Goal: Register for event/course

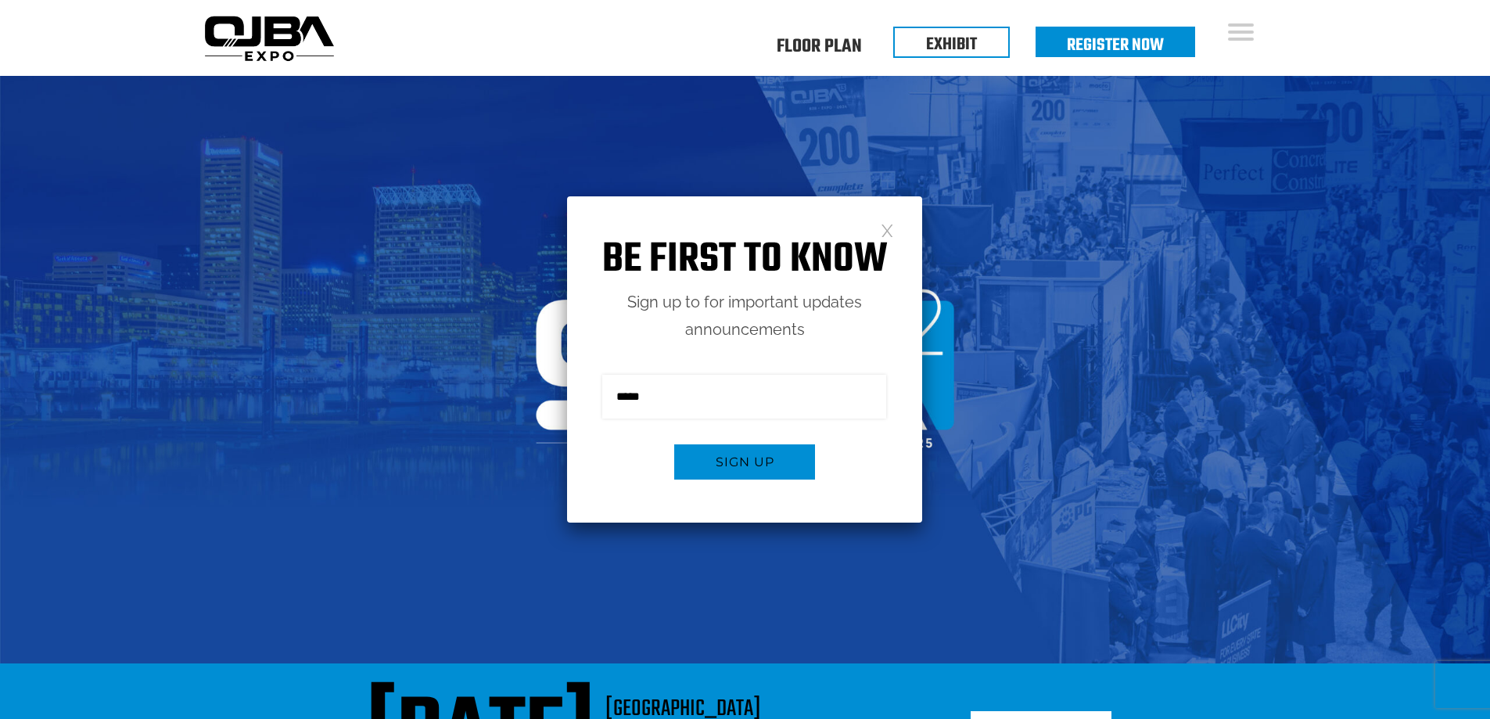
click at [889, 234] on link at bounding box center [887, 229] width 13 height 13
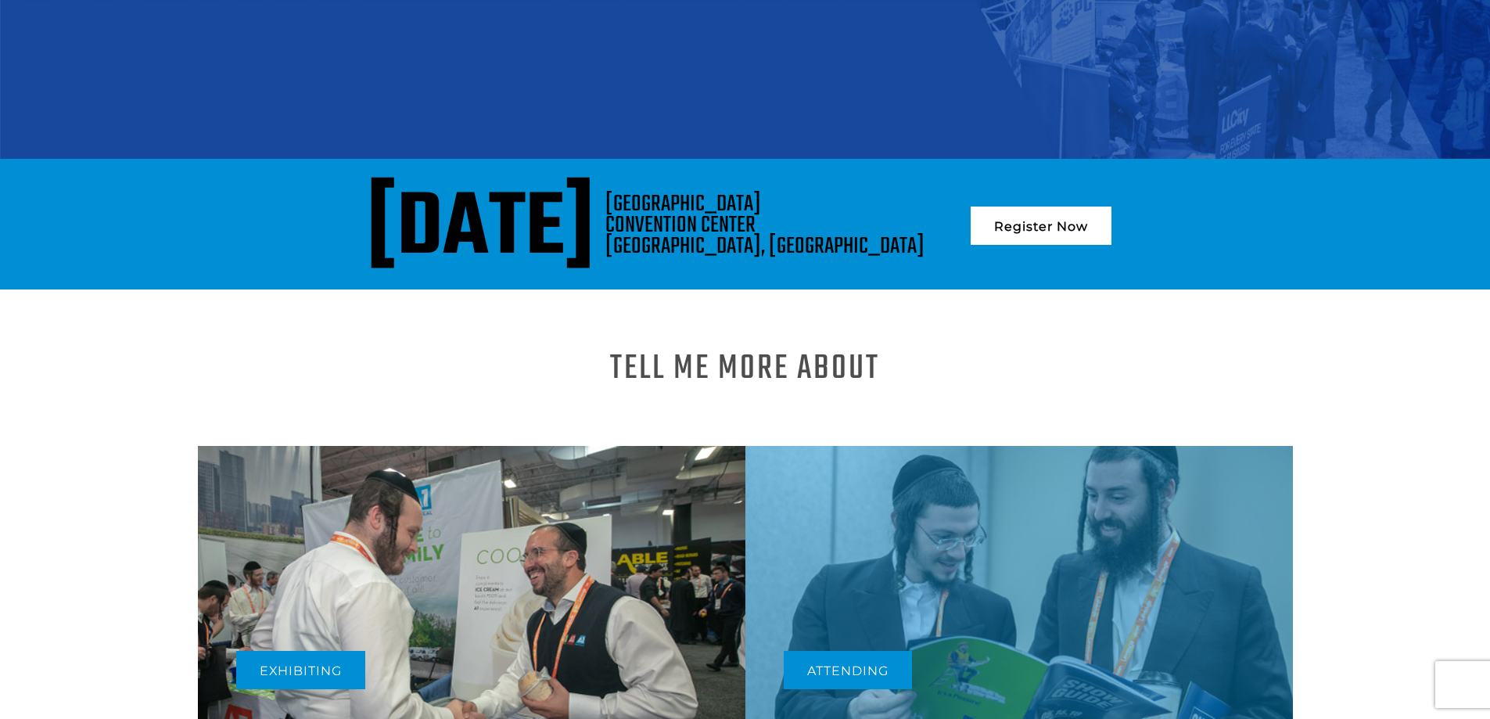
scroll to position [494, 0]
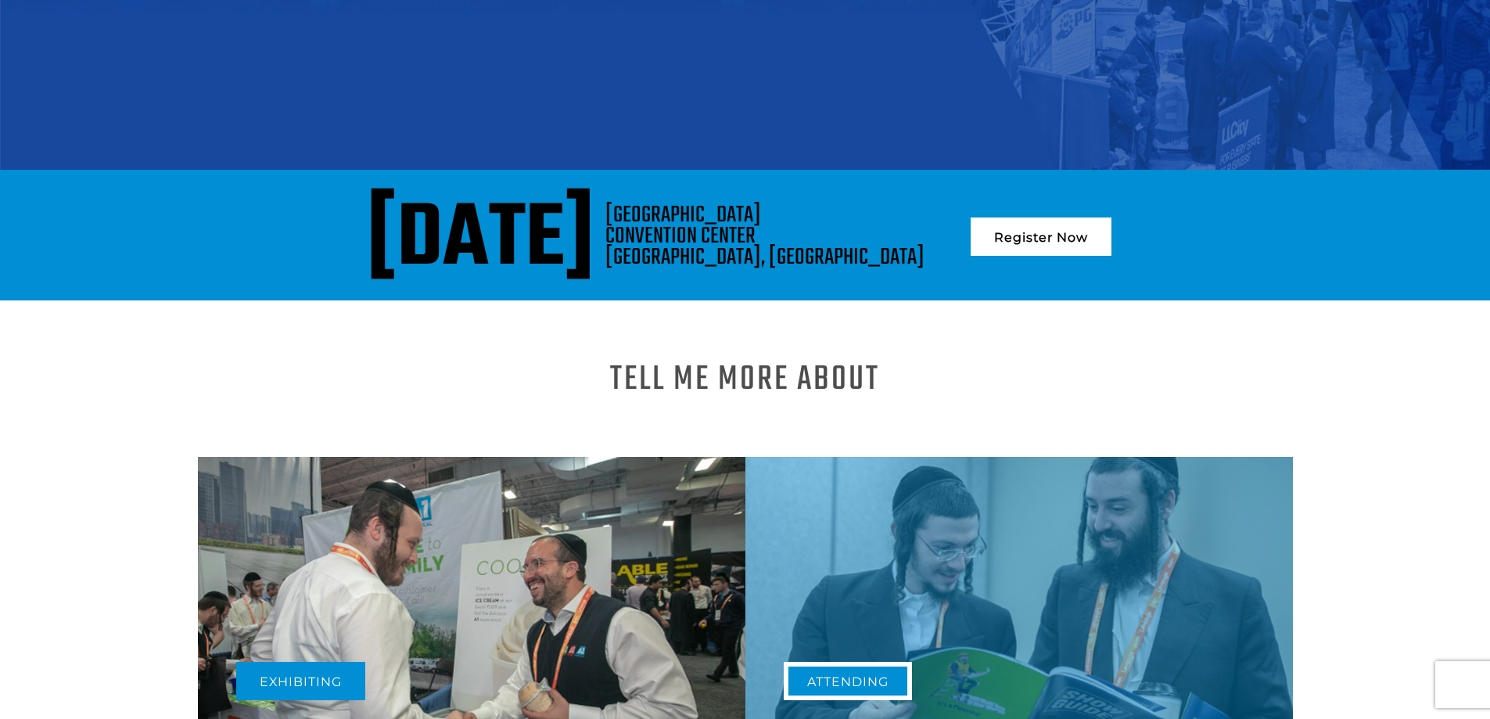
click at [824, 662] on link "Attending" at bounding box center [848, 681] width 128 height 38
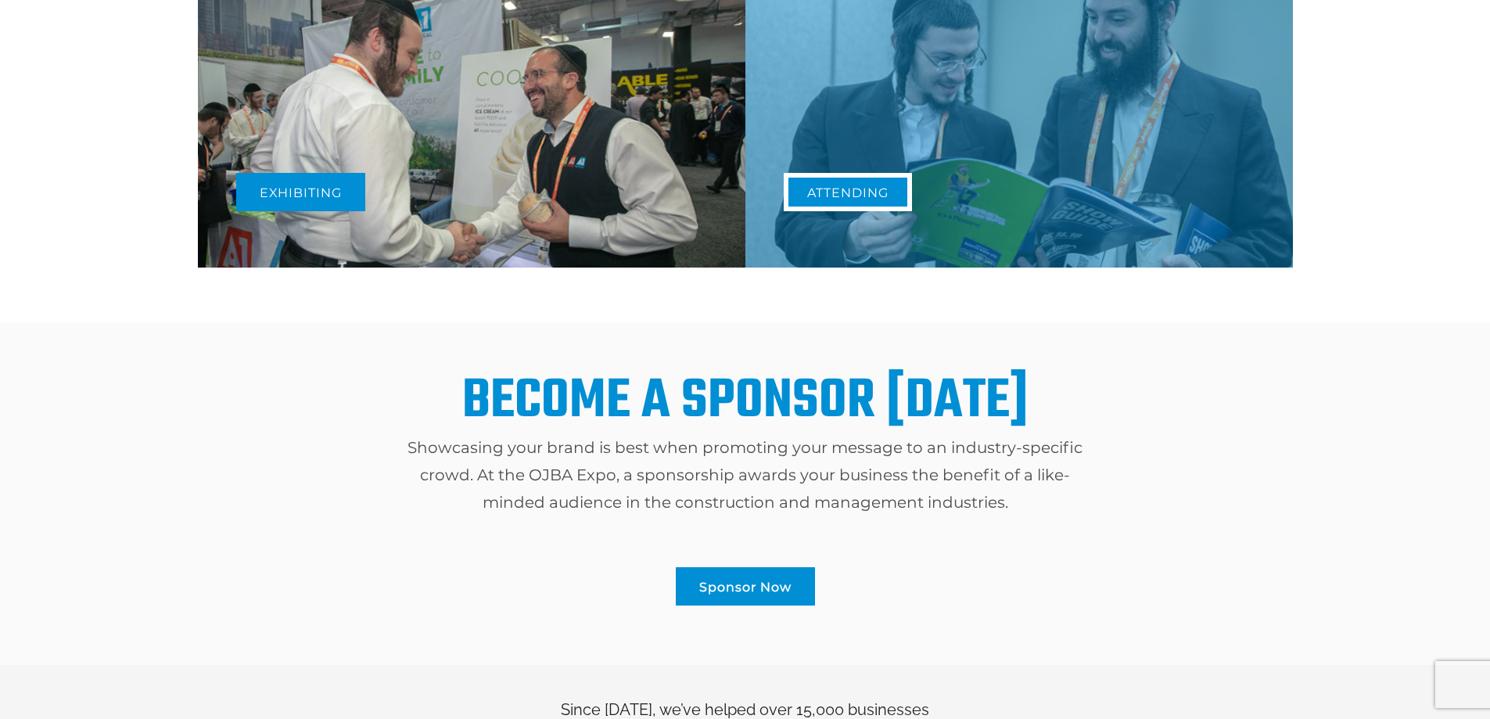
scroll to position [1015, 0]
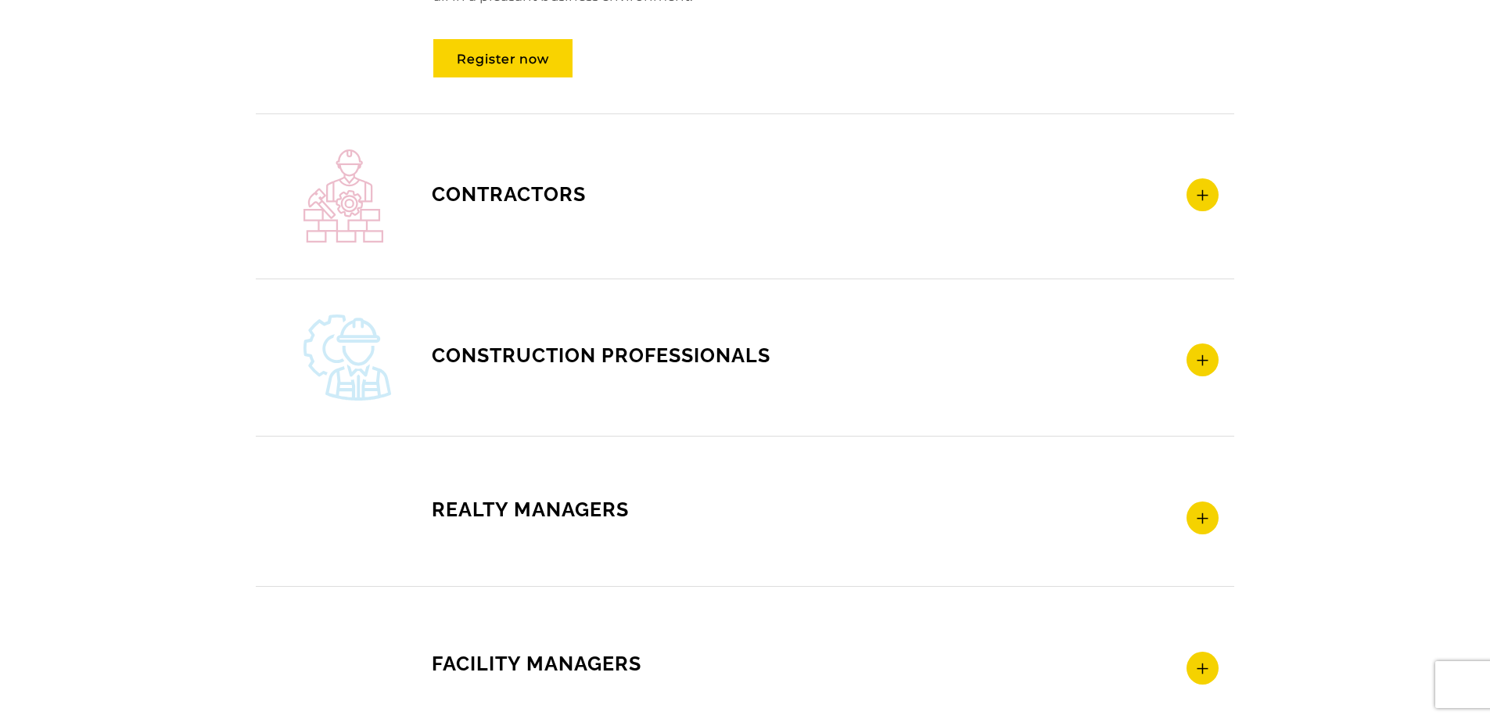
scroll to position [2346, 0]
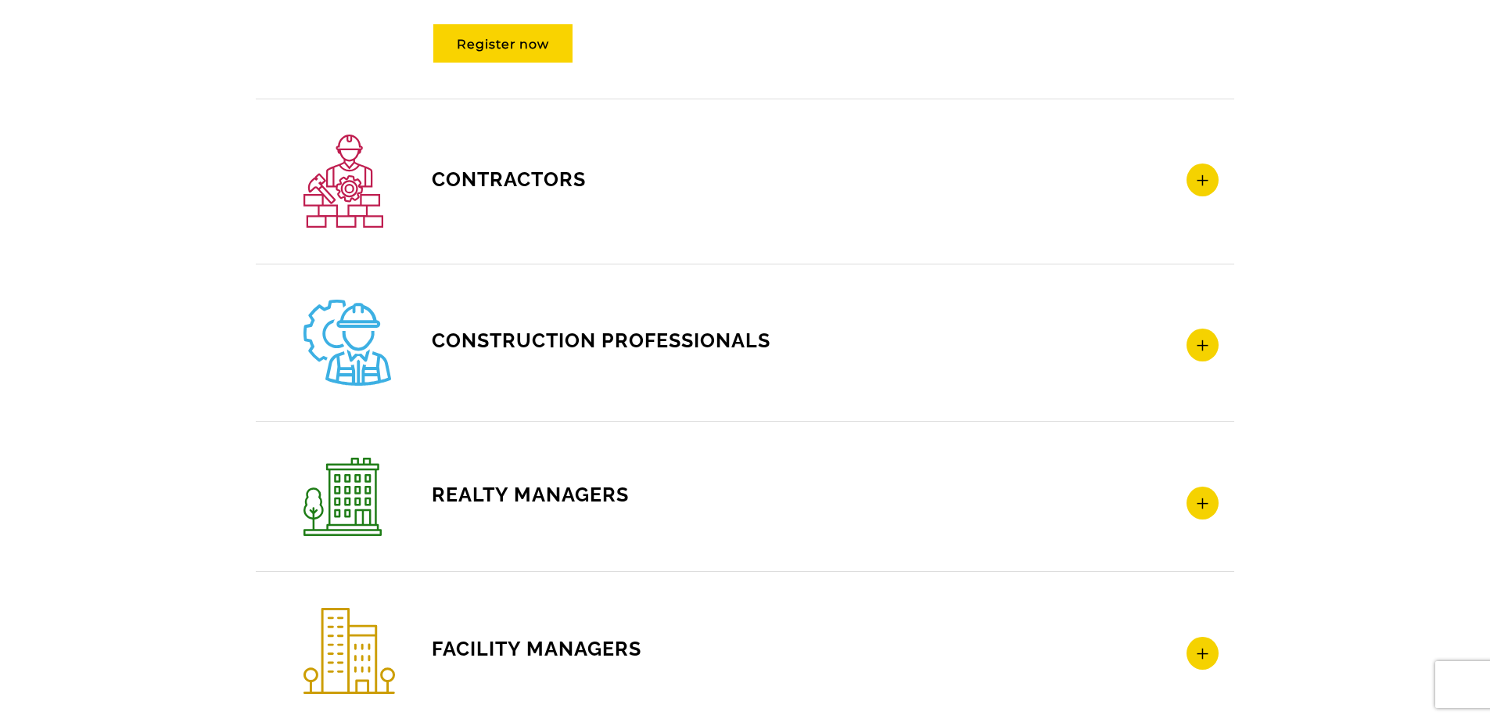
click at [1204, 351] on icon at bounding box center [1203, 345] width 32 height 33
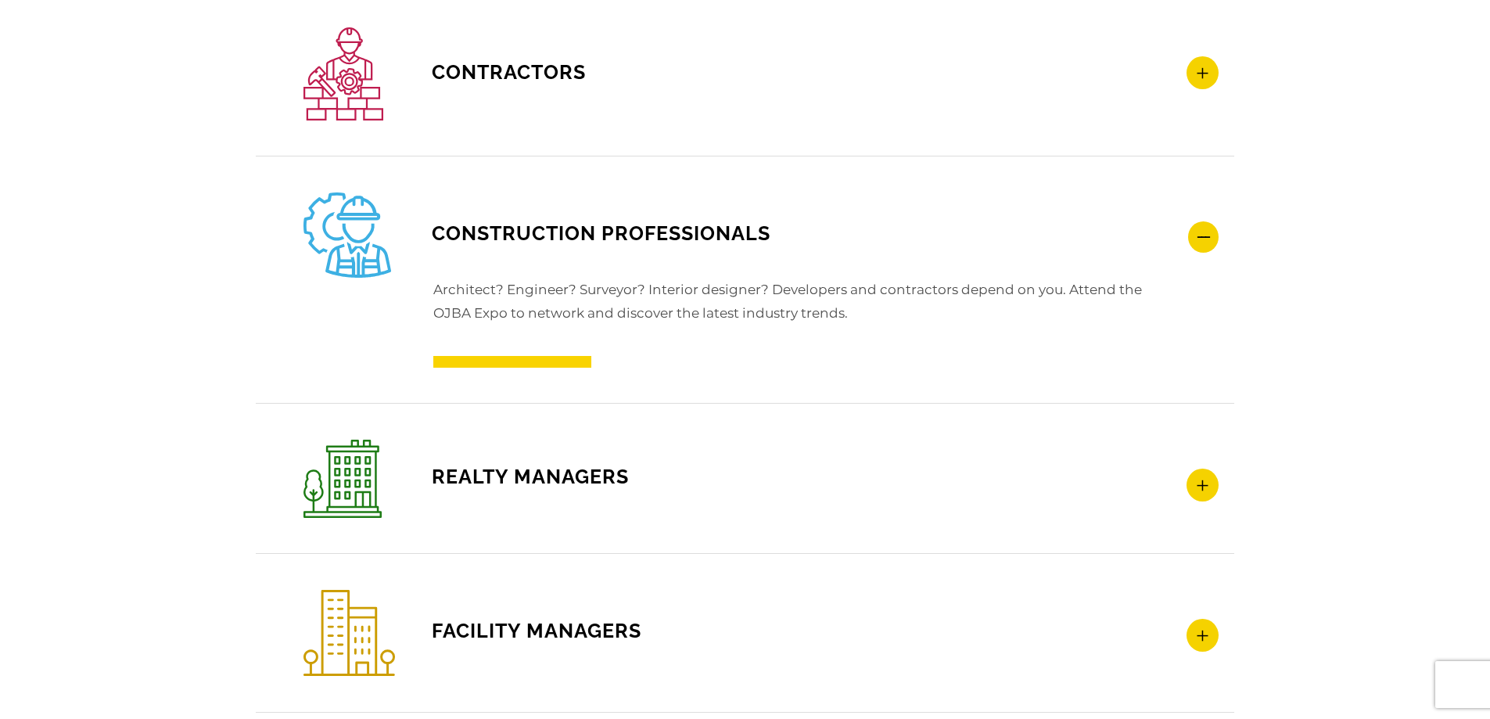
scroll to position [2343, 0]
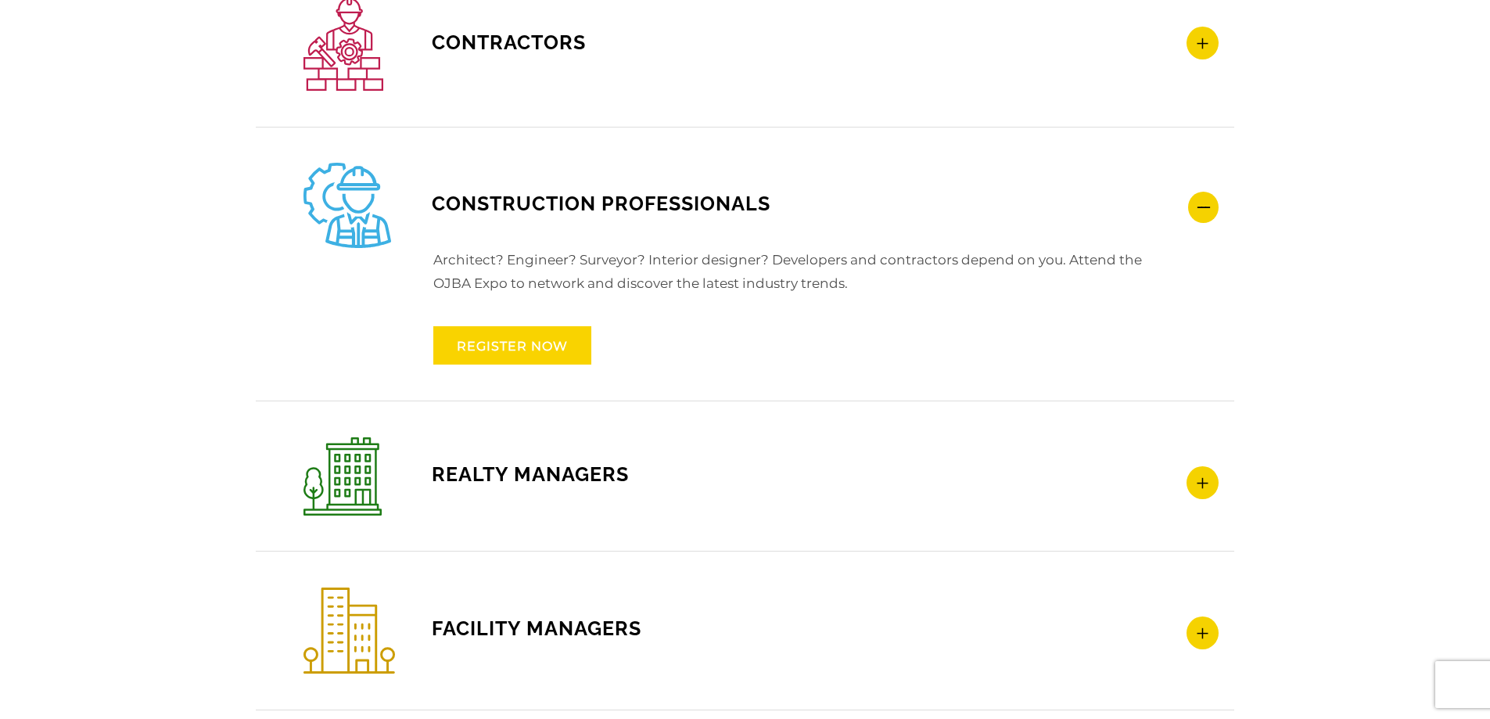
click at [548, 353] on link "REGISTER NOW" at bounding box center [512, 345] width 158 height 38
